Goal: Navigation & Orientation: Understand site structure

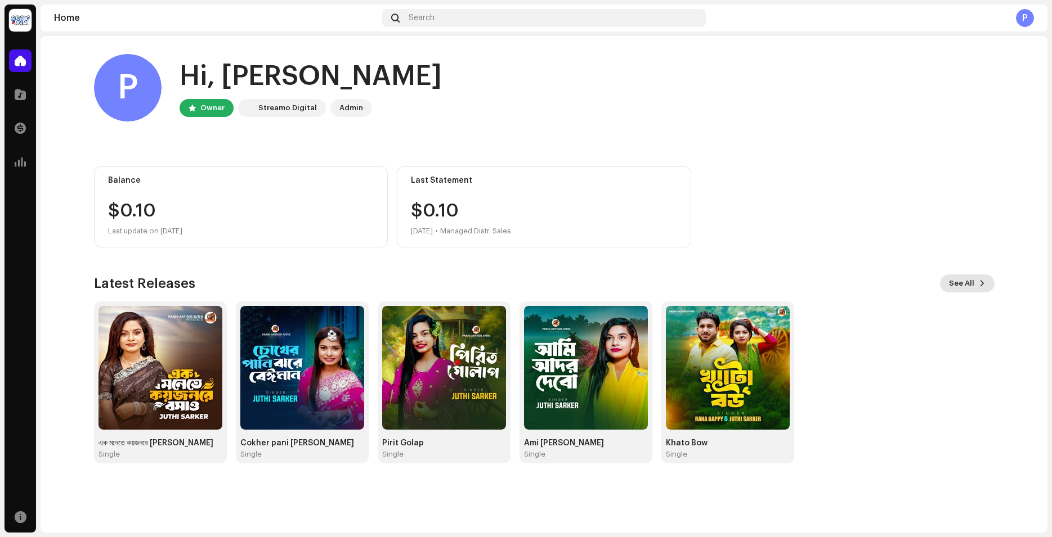
click at [977, 281] on button "See All" at bounding box center [967, 284] width 55 height 18
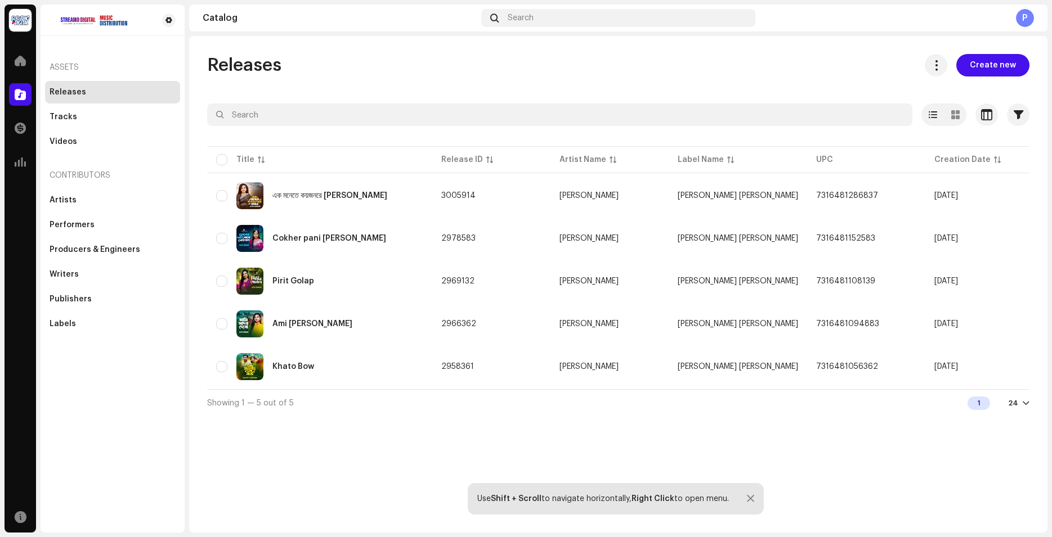
click at [121, 71] on div "Assets" at bounding box center [112, 67] width 135 height 27
click at [31, 61] on div at bounding box center [20, 61] width 23 height 23
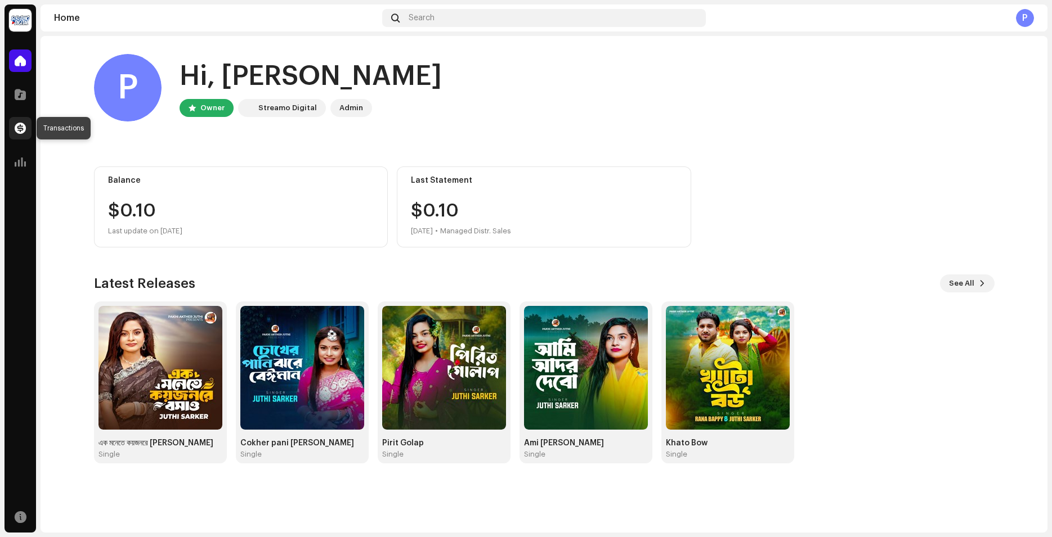
click at [15, 125] on span at bounding box center [20, 128] width 11 height 9
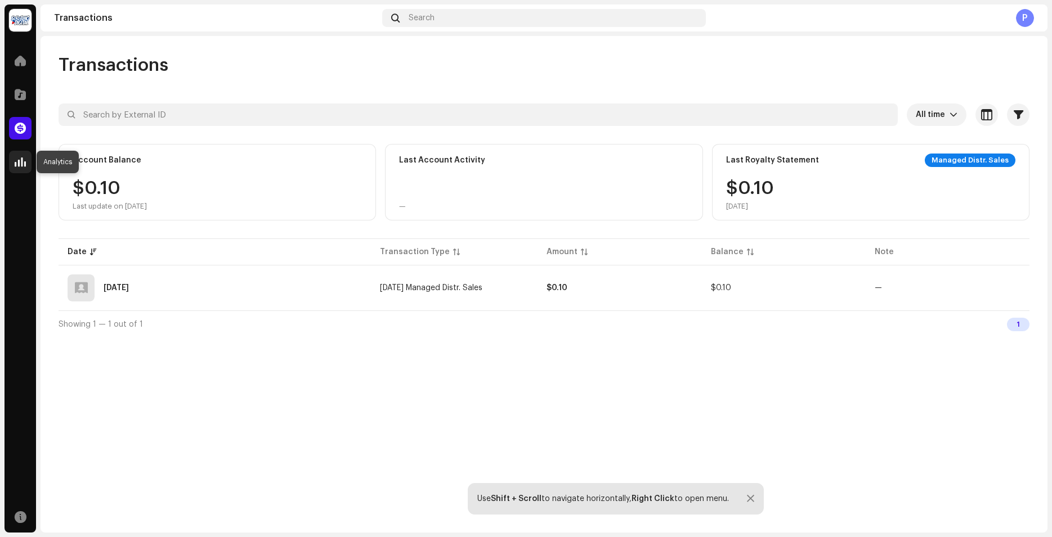
click at [20, 158] on span at bounding box center [20, 162] width 11 height 9
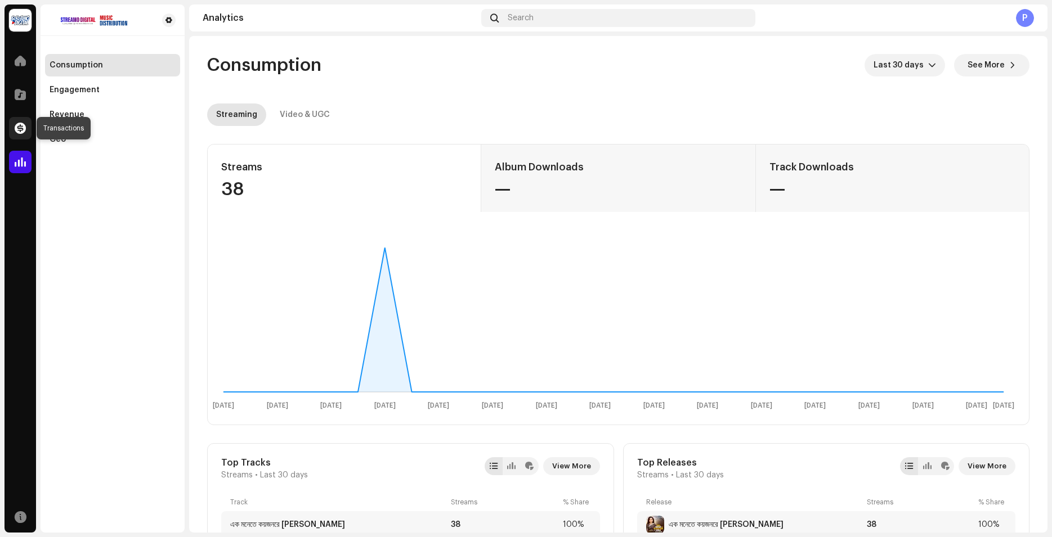
click at [22, 125] on span at bounding box center [20, 128] width 11 height 9
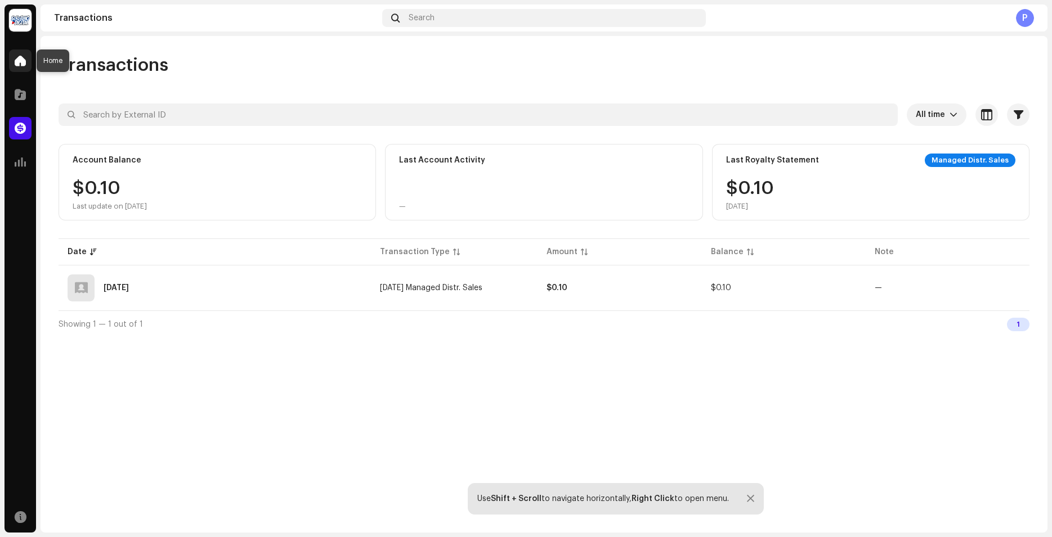
click at [15, 60] on span at bounding box center [20, 60] width 11 height 9
